Goal: Information Seeking & Learning: Learn about a topic

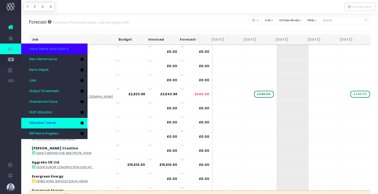
click at [51, 122] on span "Utilisation Trends" at bounding box center [42, 123] width 27 height 5
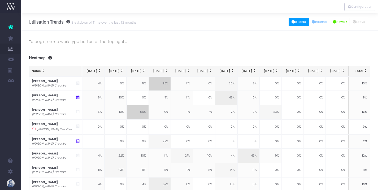
click at [294, 24] on button "Billable" at bounding box center [299, 22] width 20 height 8
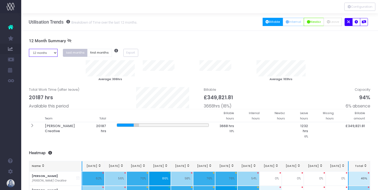
click at [48, 54] on select "1 month 2 months 3 months 4 months 5 months 6 months 7 months 8 months 9 months…" at bounding box center [43, 53] width 29 height 8
select select "seven"
click at [29, 49] on select "1 month 2 months 3 months 4 months 5 months 6 months 7 months 8 months 9 months…" at bounding box center [43, 53] width 29 height 8
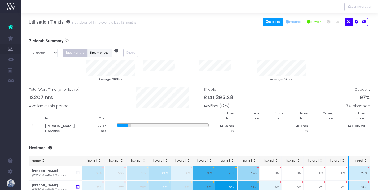
click at [102, 56] on button "first months" at bounding box center [99, 53] width 25 height 8
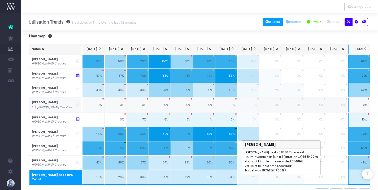
scroll to position [98, 0]
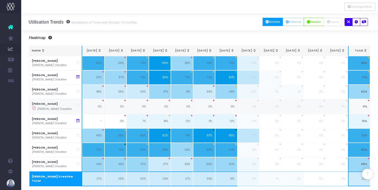
click at [113, 103] on td "0%" at bounding box center [116, 106] width 22 height 15
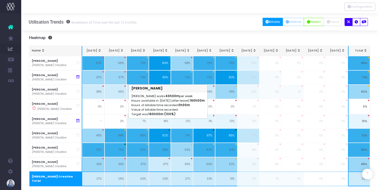
click at [89, 30] on div "Utilisation Trends Breakdown of Time over the last 12 months." at bounding box center [83, 21] width 109 height 17
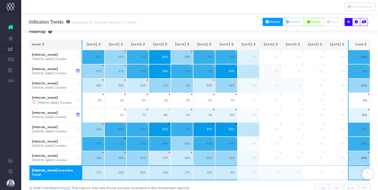
scroll to position [115, 0]
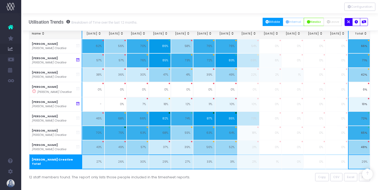
click at [266, 23] on button "Billable" at bounding box center [273, 22] width 20 height 8
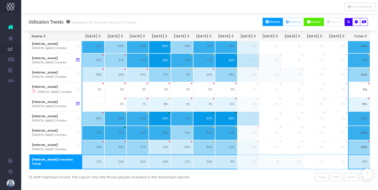
click at [312, 21] on button "Newbiz" at bounding box center [314, 22] width 20 height 8
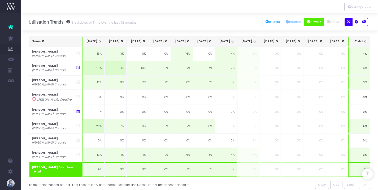
scroll to position [102, 0]
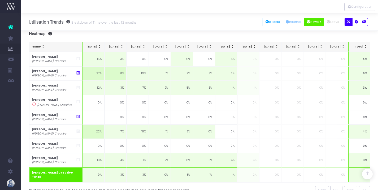
click at [310, 23] on button "Newbiz" at bounding box center [314, 22] width 20 height 8
click at [290, 20] on button "Internal" at bounding box center [293, 22] width 21 height 8
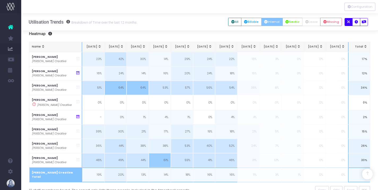
click at [264, 22] on icon "button" at bounding box center [265, 22] width 3 height 0
click at [269, 19] on button "Internal" at bounding box center [271, 22] width 21 height 8
click at [312, 19] on button "Leave" at bounding box center [311, 22] width 18 height 8
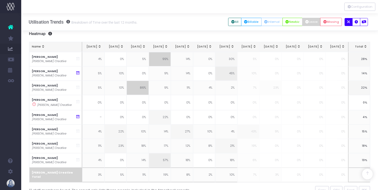
click at [86, 45] on th "[DATE]" at bounding box center [93, 47] width 22 height 10
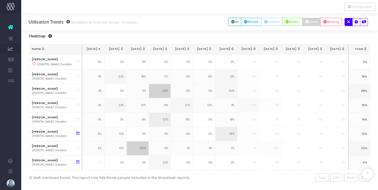
scroll to position [103, 0]
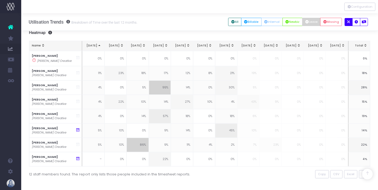
click at [34, 43] on th "Name" at bounding box center [55, 46] width 53 height 10
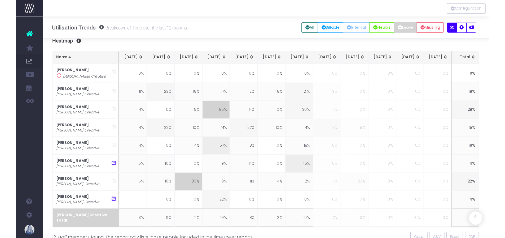
scroll to position [69, 0]
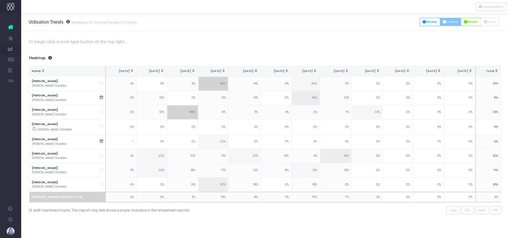
click at [445, 23] on button "Internal" at bounding box center [450, 22] width 21 height 8
